Goal: Information Seeking & Learning: Learn about a topic

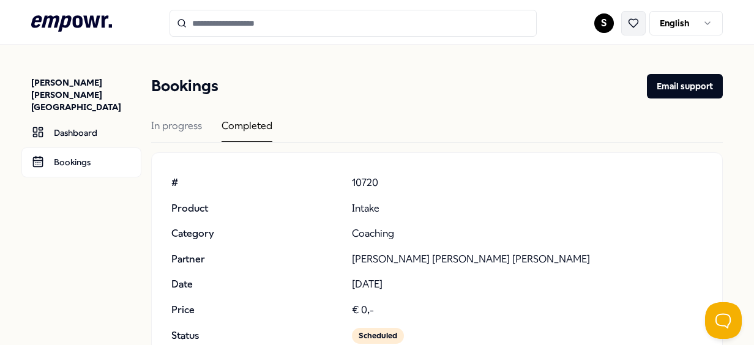
click at [628, 23] on icon at bounding box center [633, 23] width 11 height 11
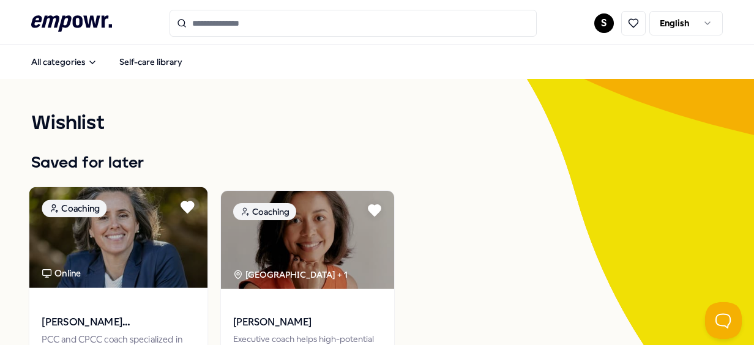
click at [111, 282] on img at bounding box center [118, 237] width 178 height 101
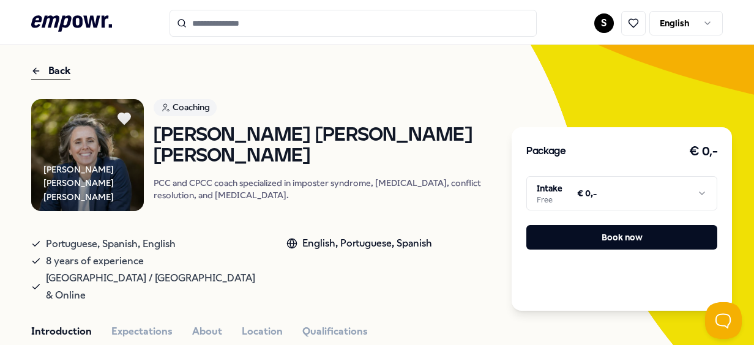
scroll to position [56, 0]
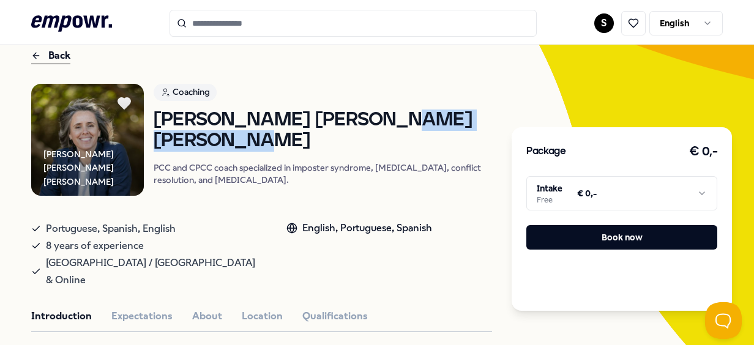
drag, startPoint x: 389, startPoint y: 124, endPoint x: 406, endPoint y: 149, distance: 29.9
click at [406, 149] on h1 "[PERSON_NAME] [PERSON_NAME] [PERSON_NAME]" at bounding box center [323, 131] width 339 height 42
drag, startPoint x: 406, startPoint y: 149, endPoint x: 441, endPoint y: 174, distance: 43.3
click at [441, 174] on p "PCC and CPCC coach specialized in imposter syndrome, [MEDICAL_DATA], conflict r…" at bounding box center [323, 174] width 339 height 24
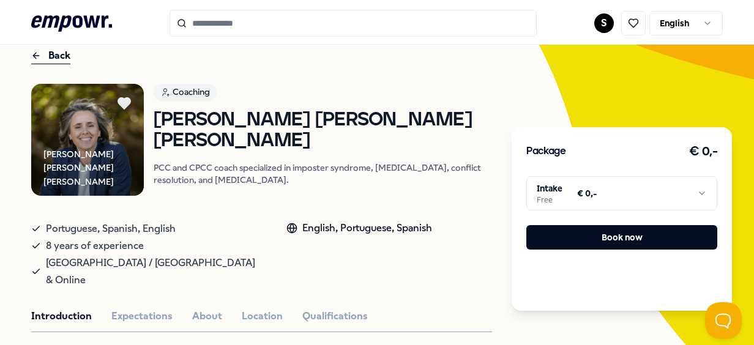
drag, startPoint x: 441, startPoint y: 174, endPoint x: 403, endPoint y: 135, distance: 55.4
click at [403, 135] on h1 "[PERSON_NAME] [PERSON_NAME] [PERSON_NAME]" at bounding box center [323, 131] width 339 height 42
drag, startPoint x: 394, startPoint y: 119, endPoint x: 390, endPoint y: 112, distance: 8.0
click at [390, 112] on h1 "[PERSON_NAME] [PERSON_NAME] [PERSON_NAME]" at bounding box center [323, 131] width 339 height 42
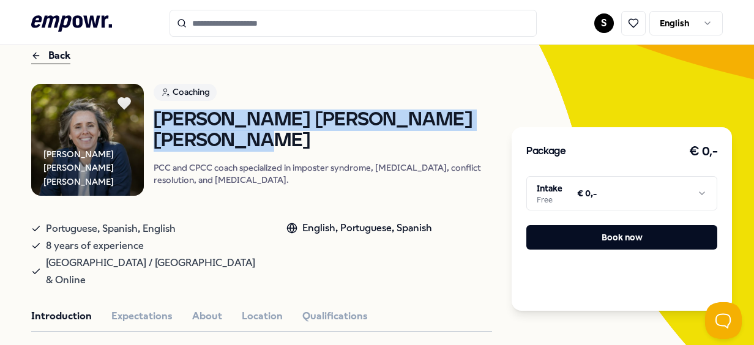
drag, startPoint x: 375, startPoint y: 105, endPoint x: 402, endPoint y: 135, distance: 39.4
click at [402, 135] on div "Coaching [PERSON_NAME] [PERSON_NAME] [PERSON_NAME] PCC and CPCC coach specializ…" at bounding box center [323, 140] width 339 height 113
drag, startPoint x: 402, startPoint y: 135, endPoint x: 394, endPoint y: 130, distance: 8.8
click at [394, 130] on h1 "[PERSON_NAME] [PERSON_NAME] [PERSON_NAME]" at bounding box center [323, 131] width 339 height 42
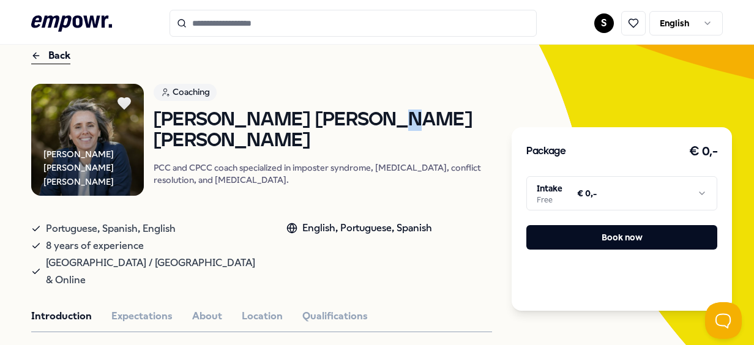
drag, startPoint x: 391, startPoint y: 130, endPoint x: 384, endPoint y: 119, distance: 12.9
click at [384, 119] on h1 "[PERSON_NAME] [PERSON_NAME] [PERSON_NAME]" at bounding box center [323, 131] width 339 height 42
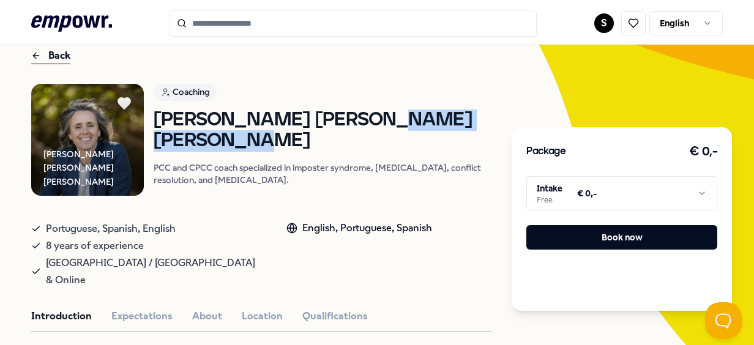
drag, startPoint x: 381, startPoint y: 135, endPoint x: 384, endPoint y: 119, distance: 16.3
click at [384, 119] on h1 "[PERSON_NAME] [PERSON_NAME] [PERSON_NAME]" at bounding box center [323, 131] width 339 height 42
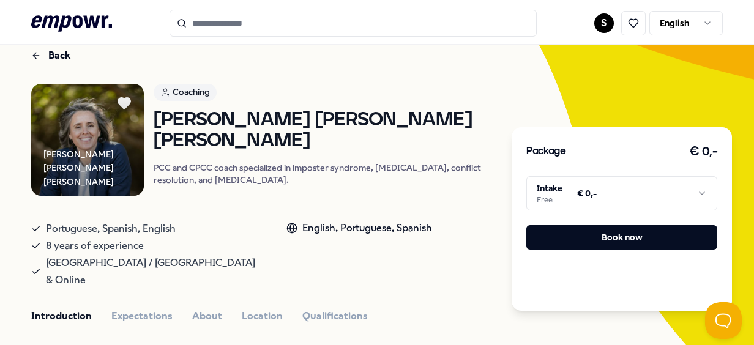
drag, startPoint x: 384, startPoint y: 119, endPoint x: 388, endPoint y: 154, distance: 35.7
click at [388, 154] on div "[PERSON_NAME] [PERSON_NAME] [PERSON_NAME] PCC and CPCC coach specialized in imp…" at bounding box center [323, 148] width 339 height 77
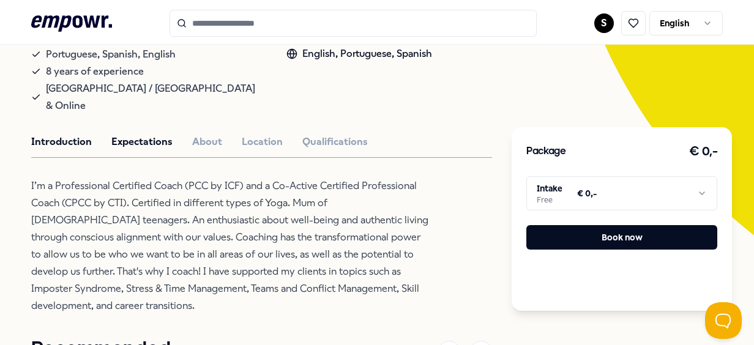
scroll to position [228, 0]
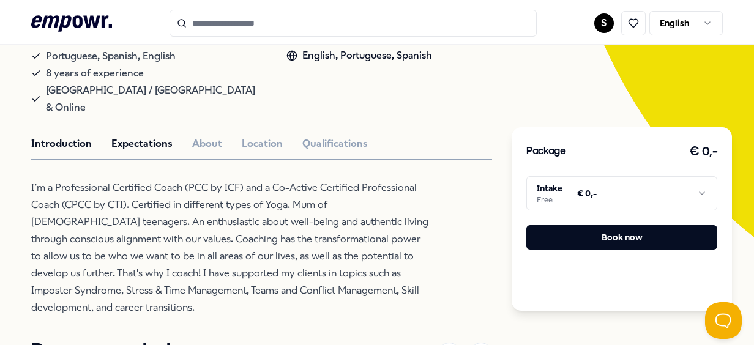
click at [135, 136] on button "Expectations" at bounding box center [141, 144] width 61 height 16
